Goal: Use online tool/utility

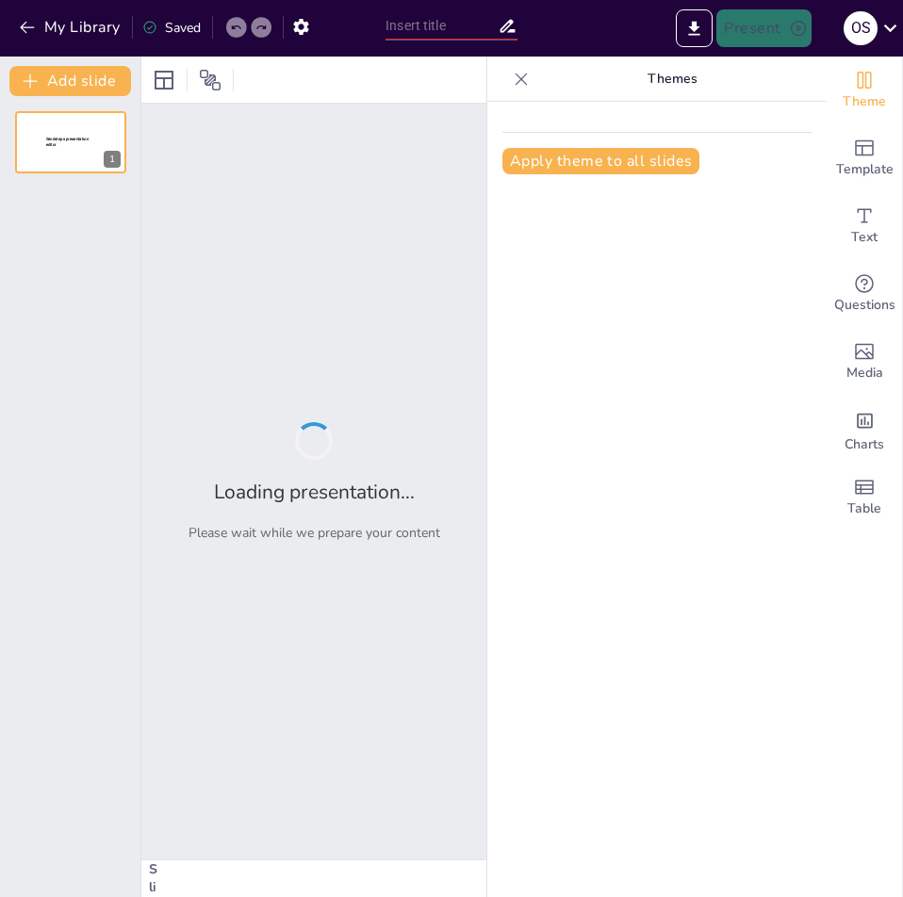
type input "Хроматографія: Основи та Види в Біотехнологічних Дослідженнях"
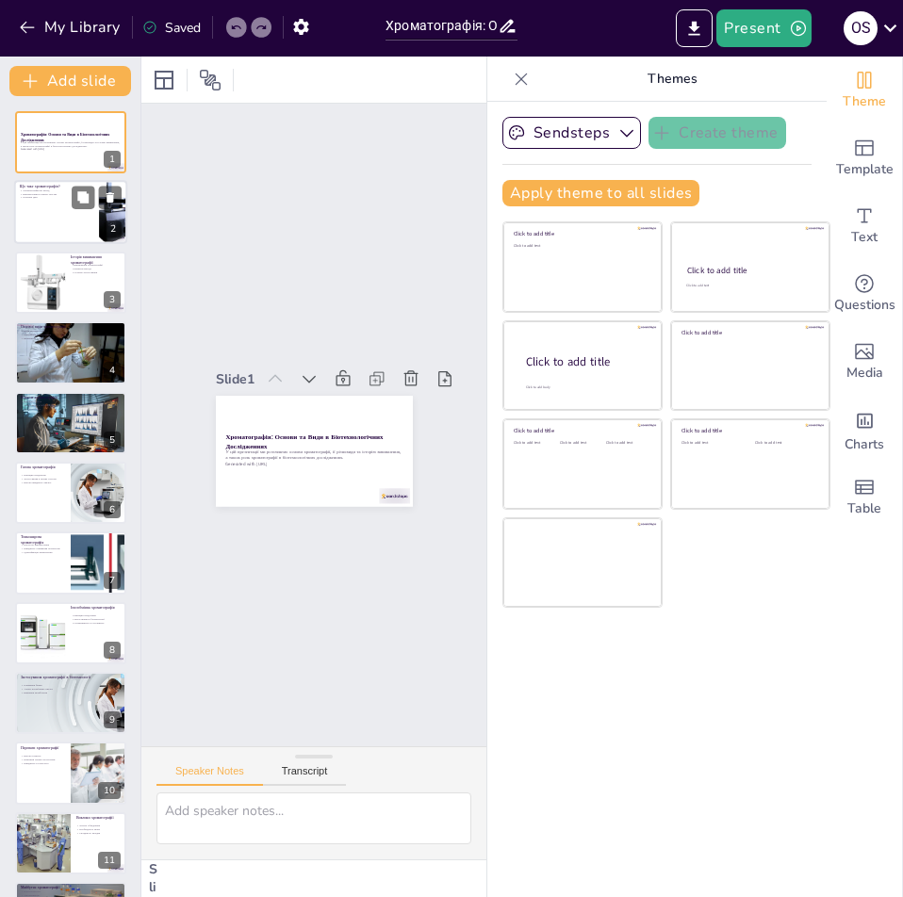
click at [79, 230] on div at bounding box center [70, 213] width 113 height 64
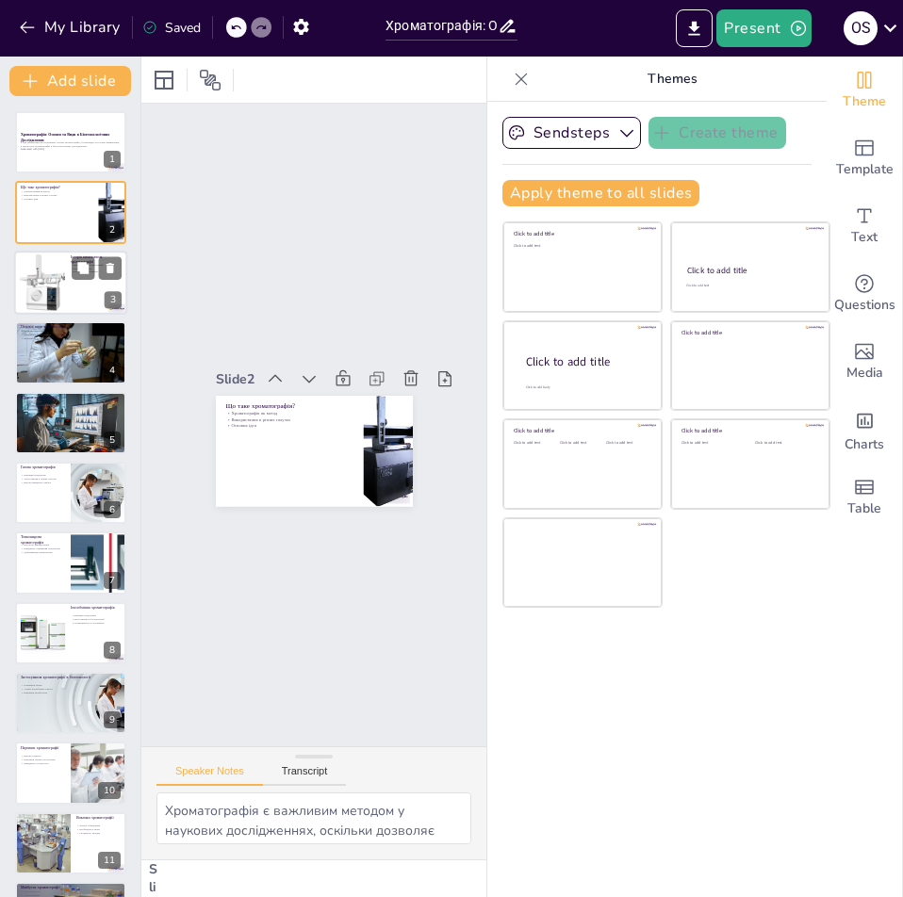
click at [73, 297] on div at bounding box center [70, 283] width 113 height 64
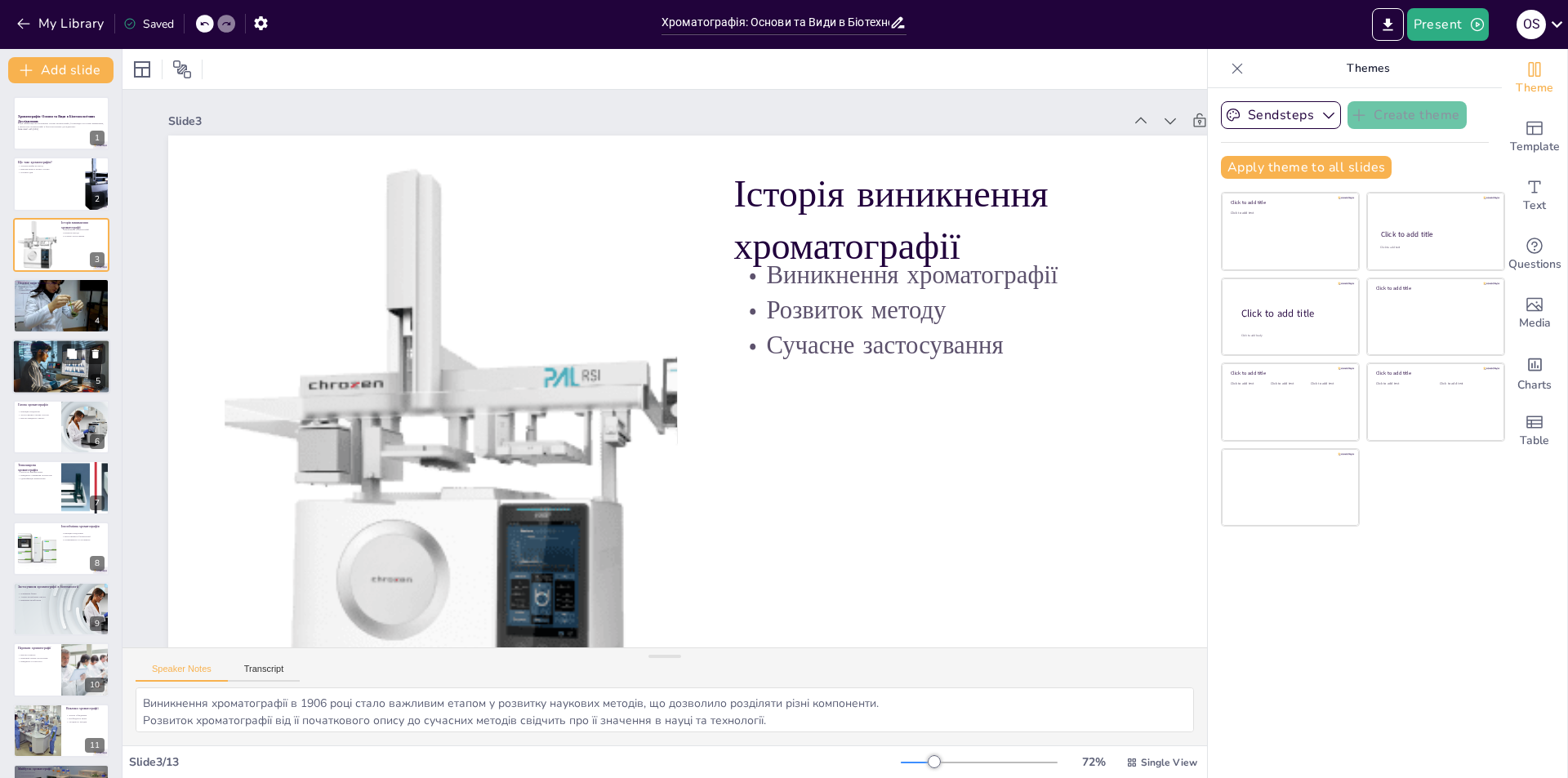
click at [46, 360] on div at bounding box center [61, 366] width 98 height 58
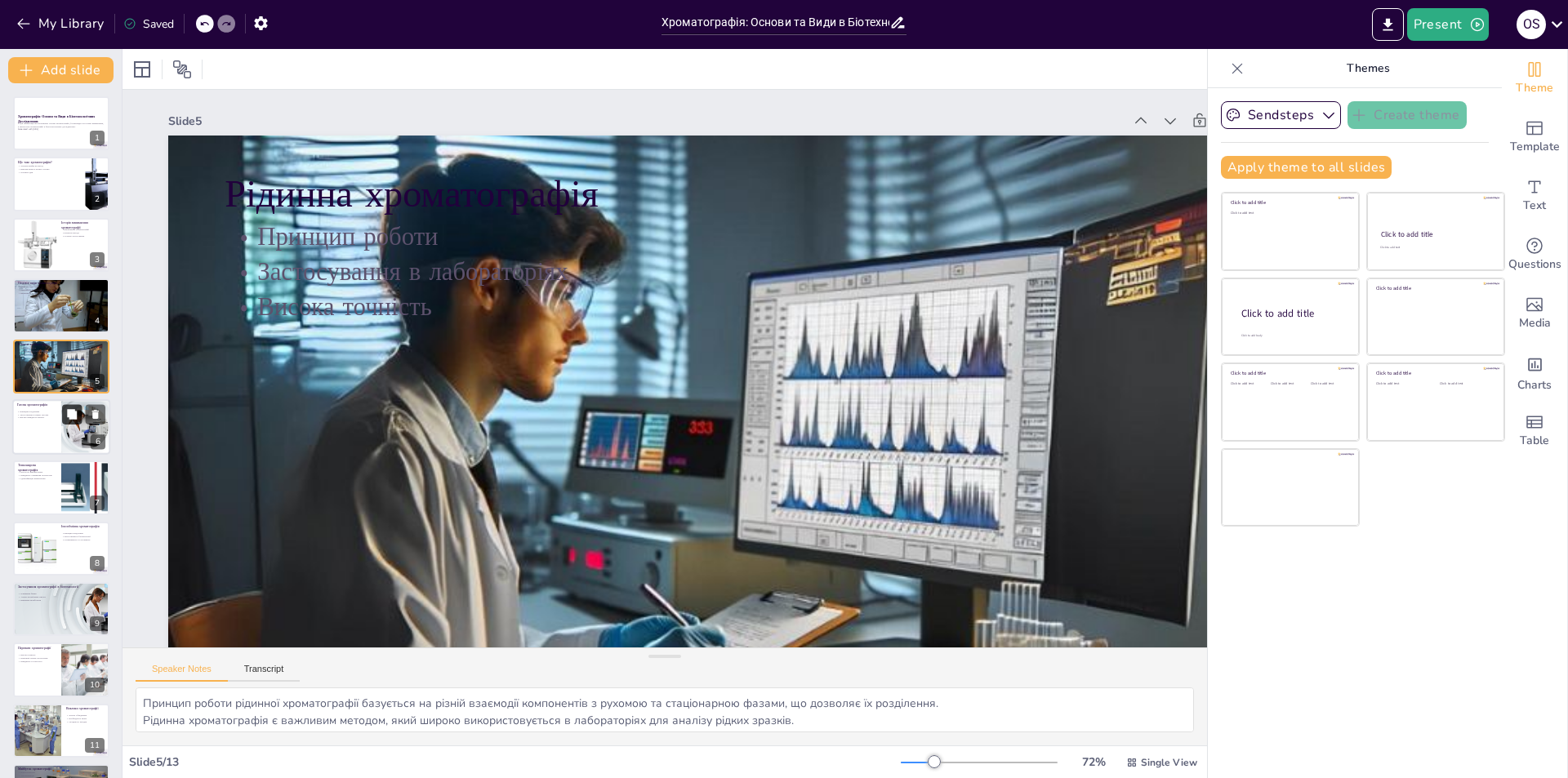
click at [70, 418] on icon at bounding box center [71, 413] width 10 height 10
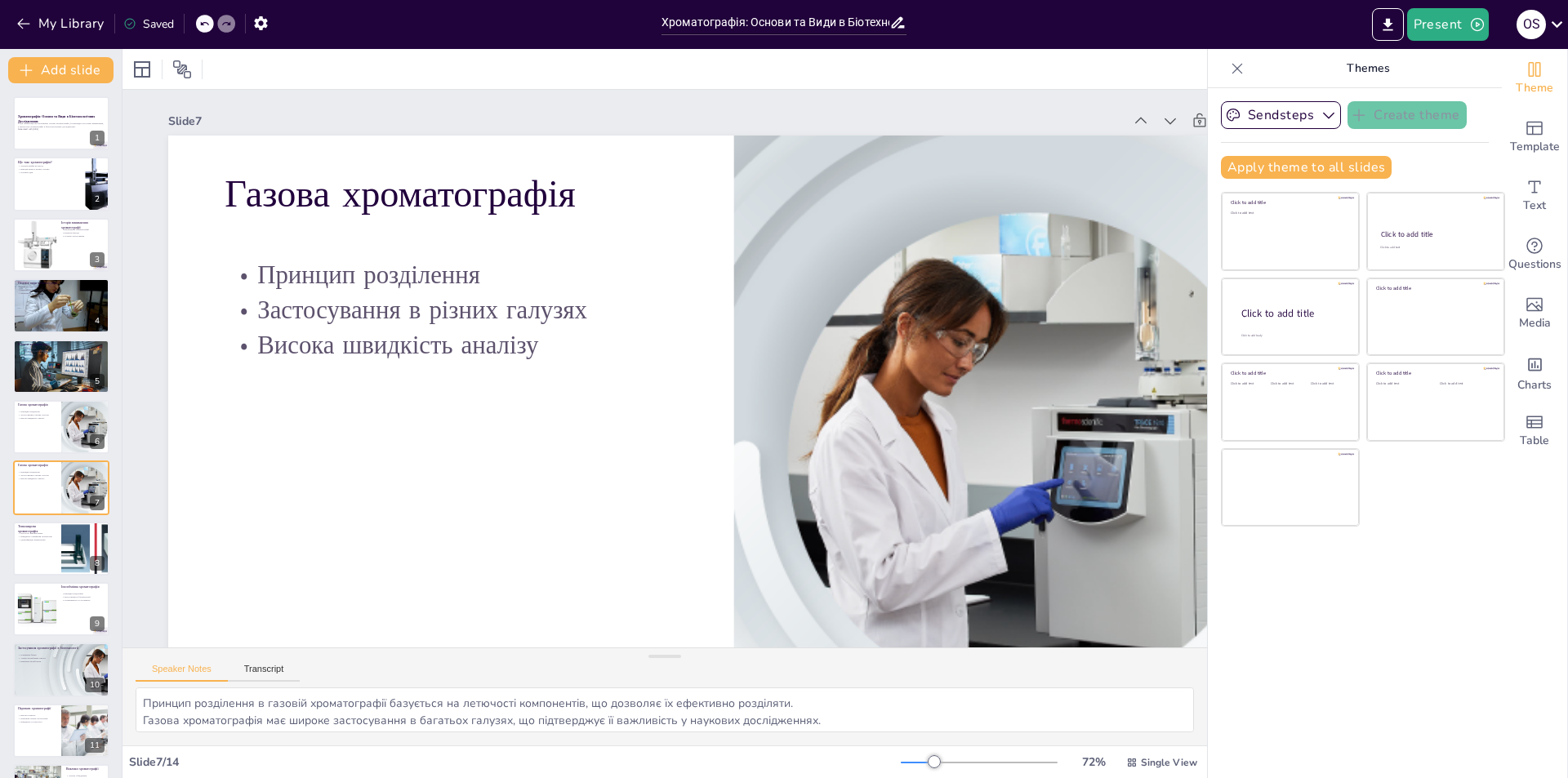
scroll to position [85, 0]
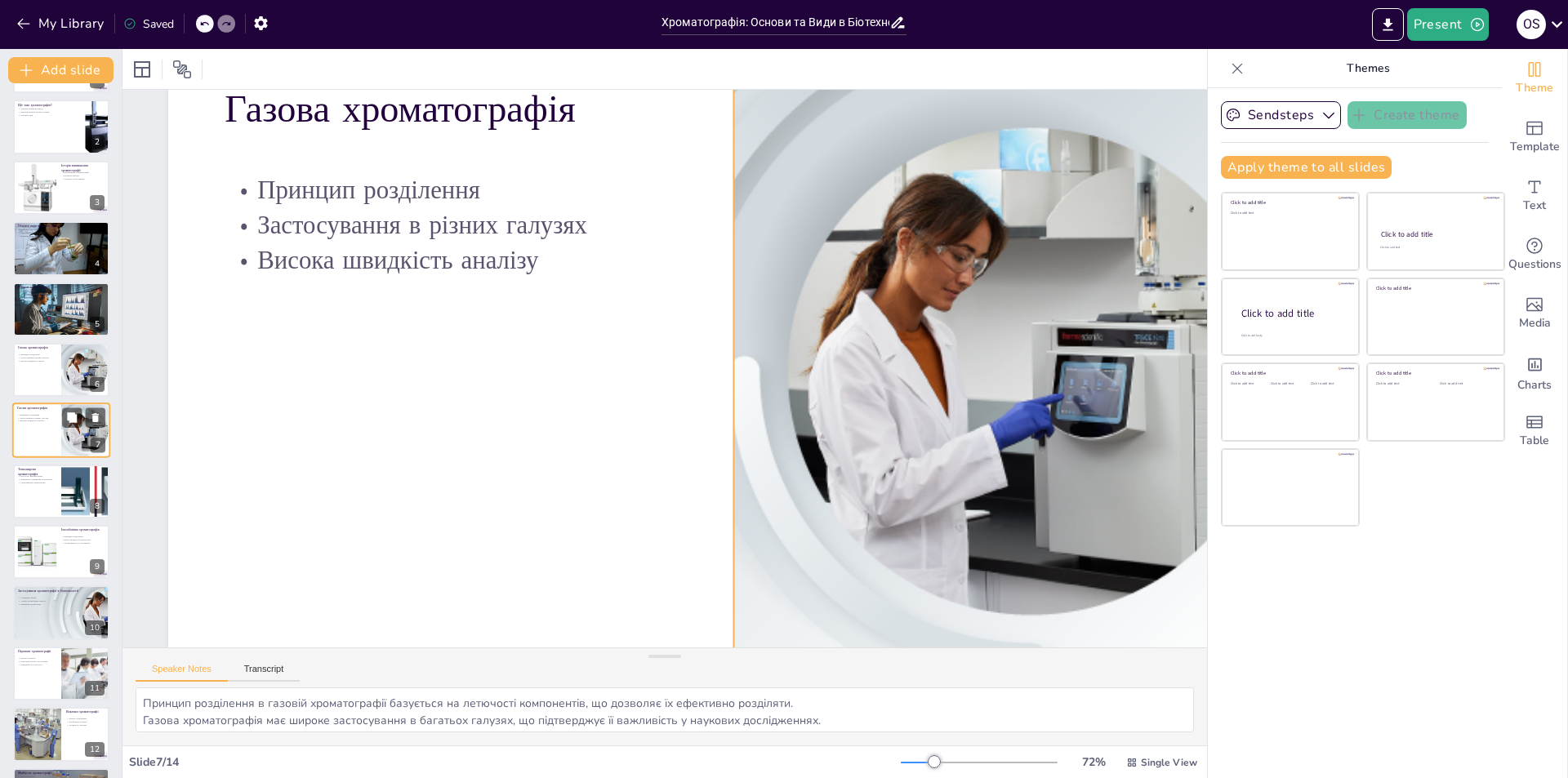
click at [70, 438] on div at bounding box center [86, 431] width 49 height 63
click at [63, 490] on div at bounding box center [86, 491] width 185 height 55
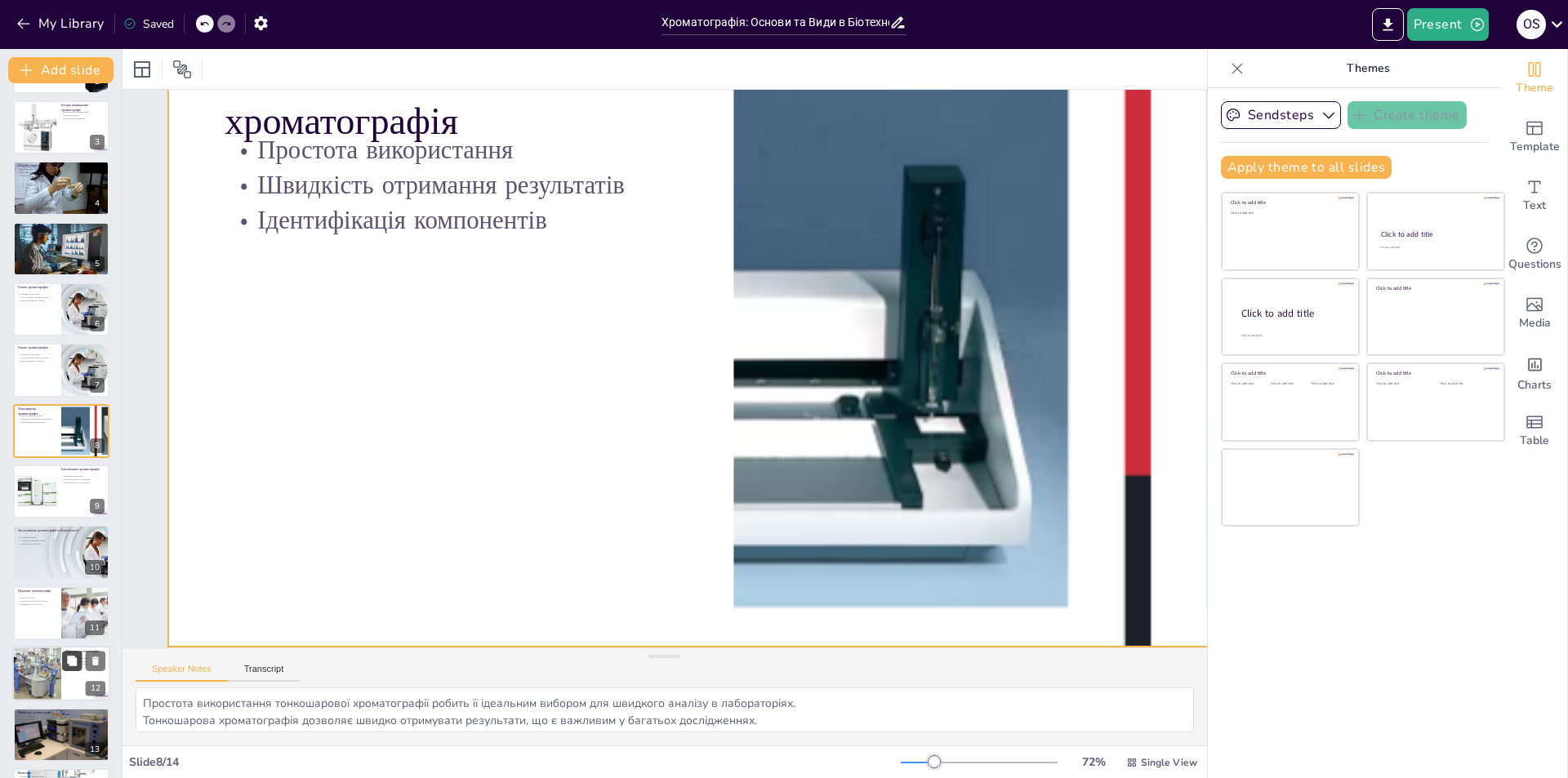
scroll to position [136, 0]
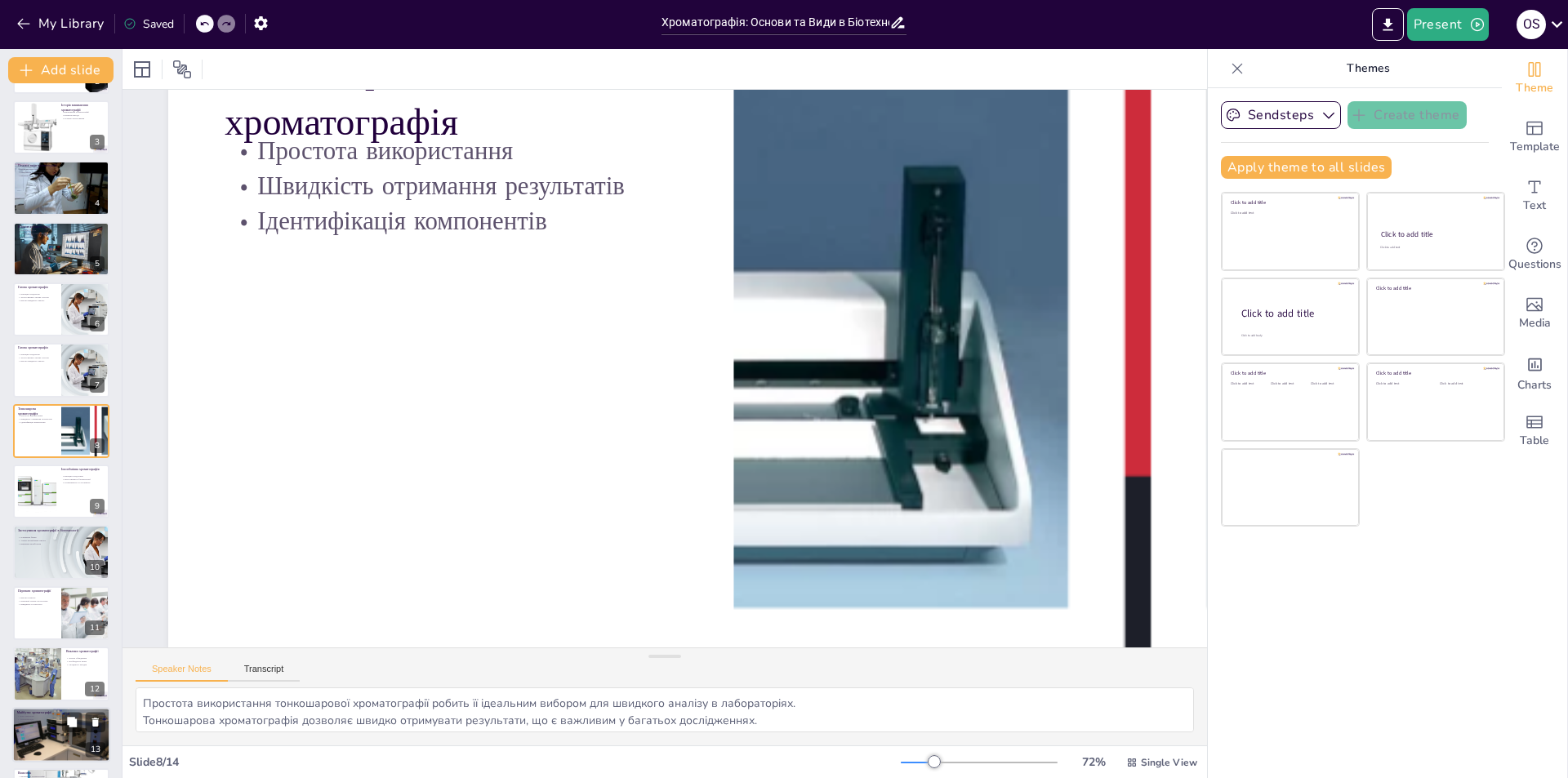
click at [50, 724] on div at bounding box center [61, 735] width 98 height 74
type textarea "Нові технології можуть суттєво покращити точність і швидкість хроматографічних …"
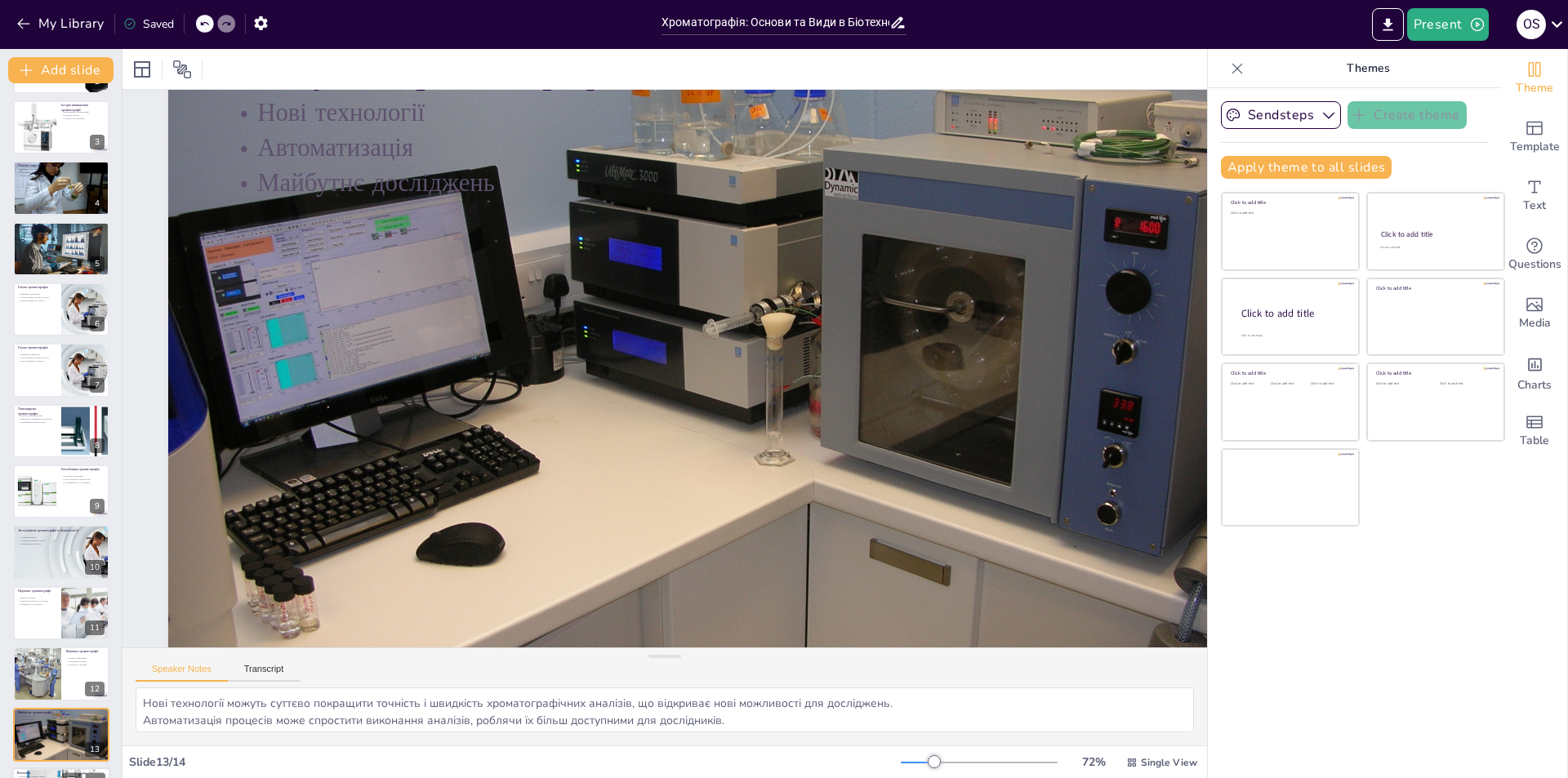
scroll to position [0, 0]
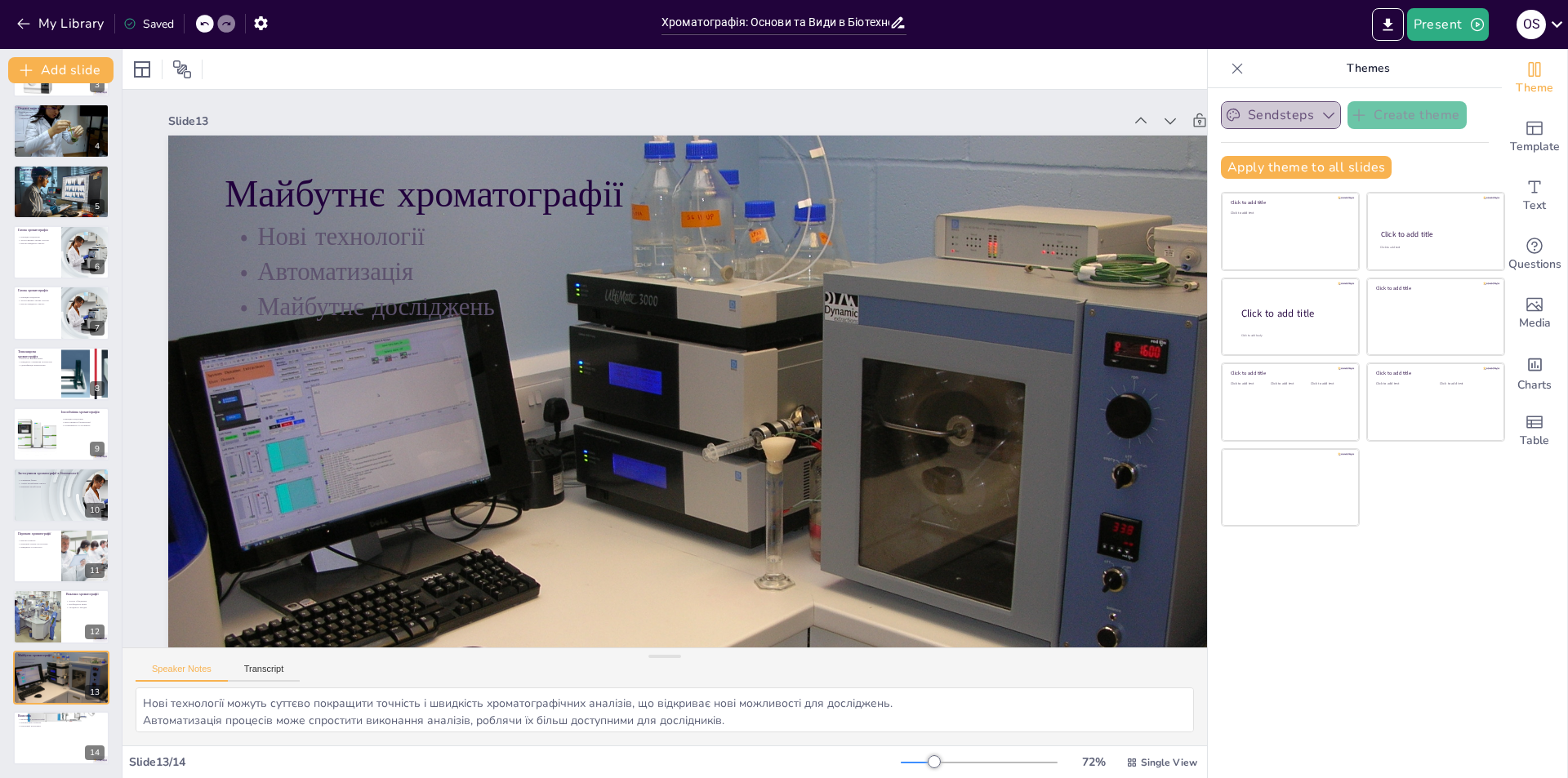
click at [782, 120] on button "Sendsteps" at bounding box center [1281, 115] width 120 height 28
click at [782, 115] on button "Sendsteps" at bounding box center [1281, 115] width 120 height 28
click at [782, 580] on div "Sendsteps Create theme Apply theme to all slides Click to add title Click to ad…" at bounding box center [1355, 433] width 294 height 690
